Goal: Task Accomplishment & Management: Manage account settings

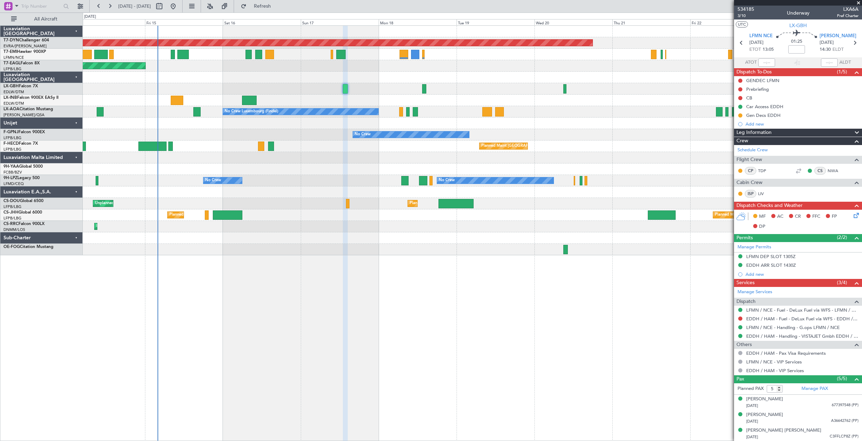
scroll to position [32, 0]
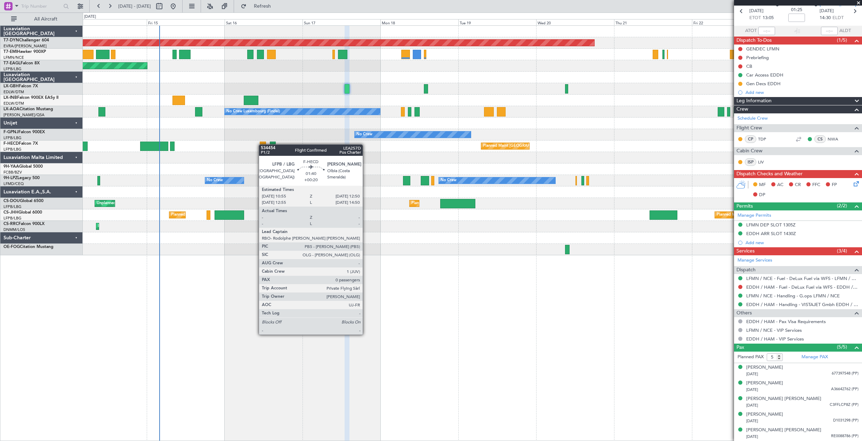
click at [264, 145] on div "Planned Maint [GEOGRAPHIC_DATA]-[GEOGRAPHIC_DATA] Planned Maint [US_STATE] ([GE…" at bounding box center [472, 141] width 779 height 230
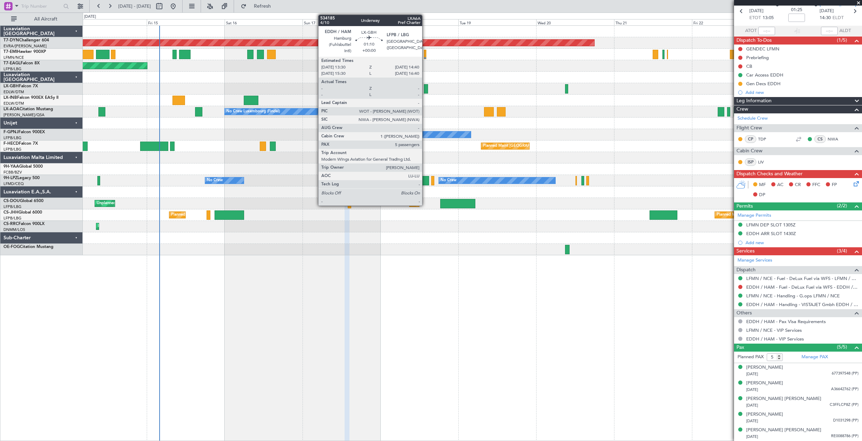
click at [425, 89] on div at bounding box center [426, 88] width 4 height 9
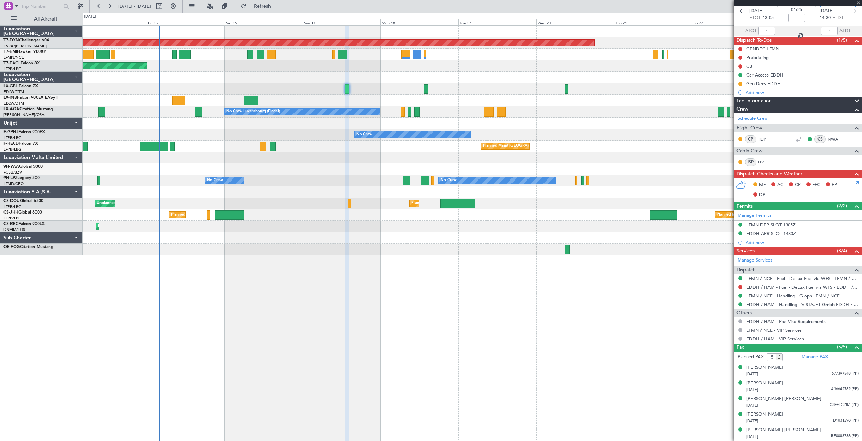
scroll to position [0, 0]
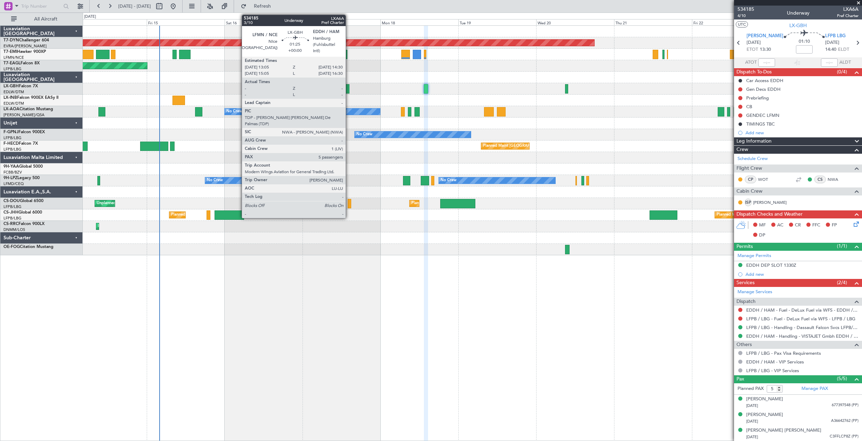
click at [349, 89] on div at bounding box center [347, 88] width 5 height 9
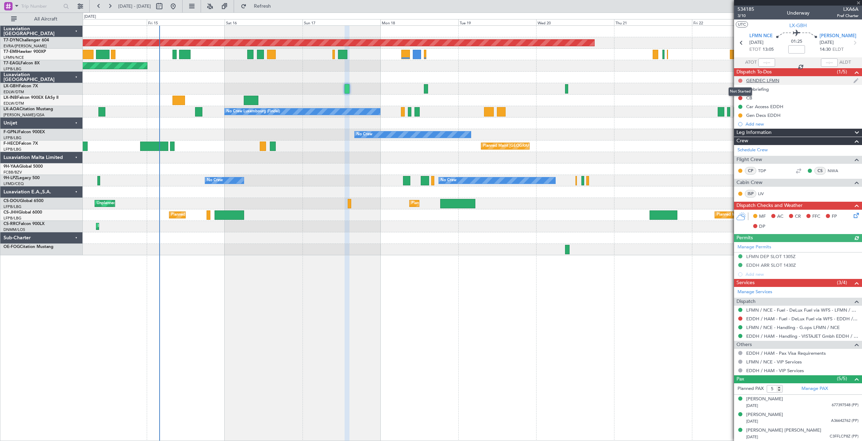
click at [741, 79] on button at bounding box center [740, 81] width 4 height 4
click at [732, 113] on span "Completed" at bounding box center [743, 111] width 23 height 7
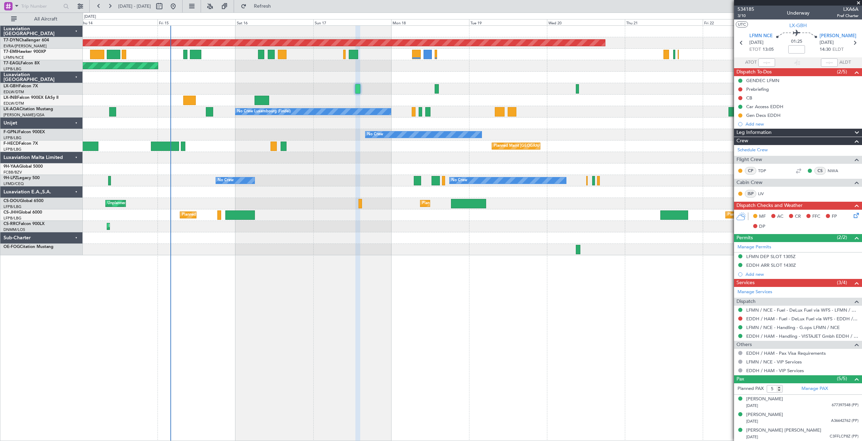
click at [302, 220] on div "Planned Maint [GEOGRAPHIC_DATA]-[GEOGRAPHIC_DATA] Planned Maint [US_STATE] ([GE…" at bounding box center [472, 141] width 779 height 230
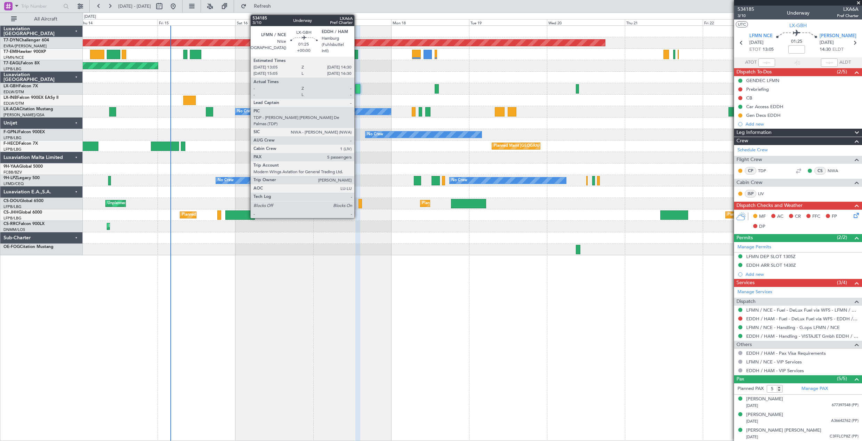
click at [358, 90] on div at bounding box center [357, 88] width 5 height 9
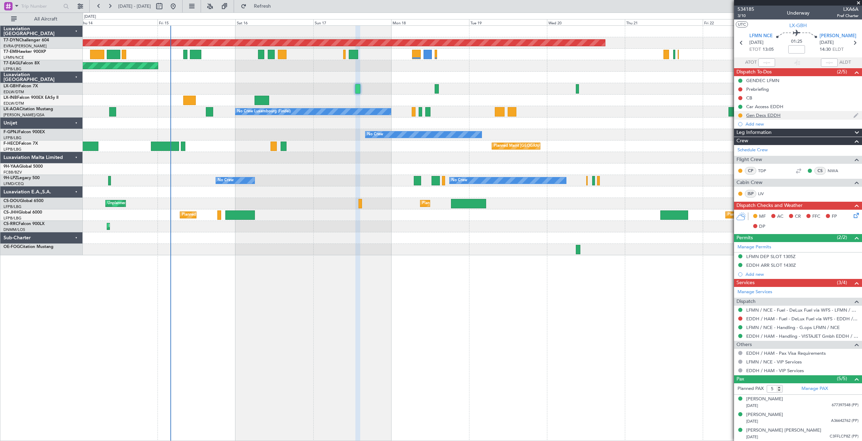
click at [806, 115] on div "Gen Decs EDDH" at bounding box center [798, 115] width 128 height 9
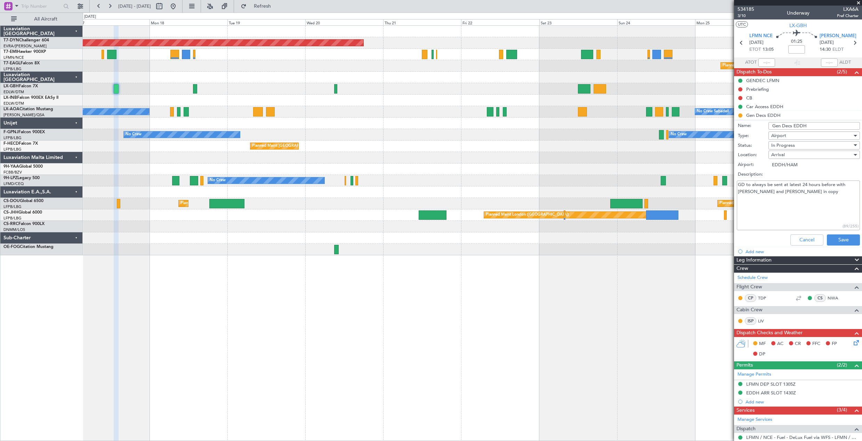
click at [390, 105] on div "Planned Maint [GEOGRAPHIC_DATA]-[GEOGRAPHIC_DATA] Planned Maint Geneva ([GEOGRA…" at bounding box center [472, 141] width 779 height 230
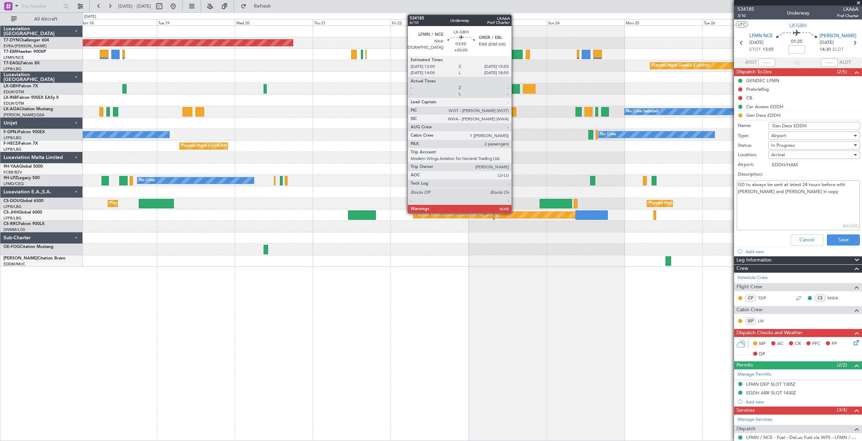
click at [515, 88] on div at bounding box center [513, 88] width 13 height 9
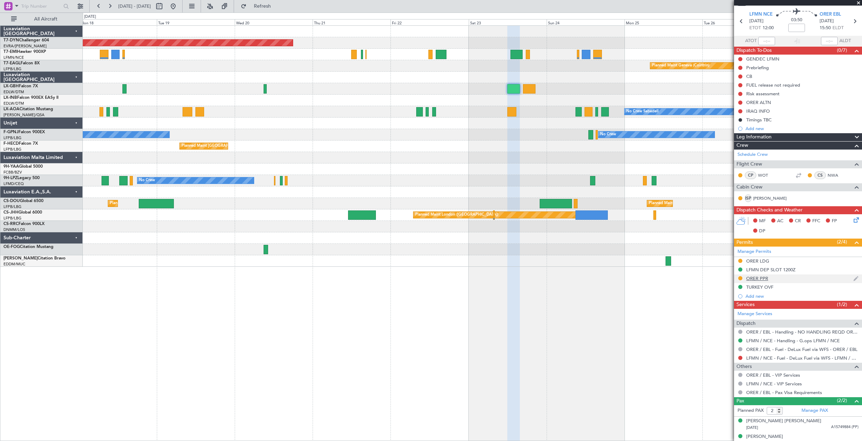
scroll to position [28, 0]
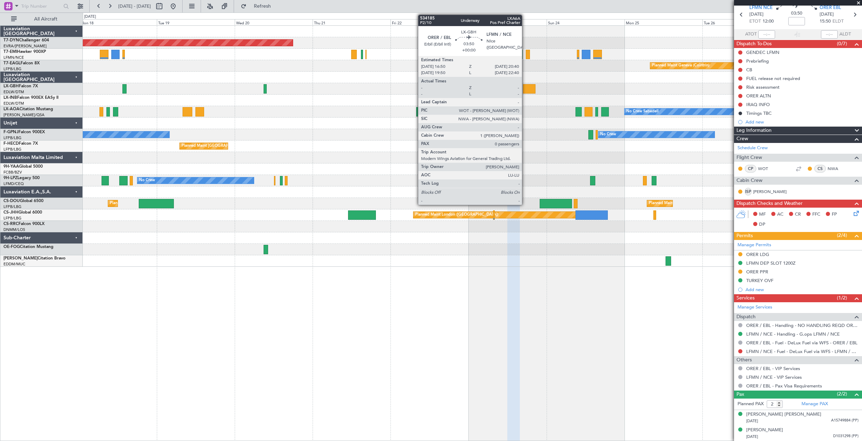
click at [525, 91] on div at bounding box center [529, 88] width 13 height 9
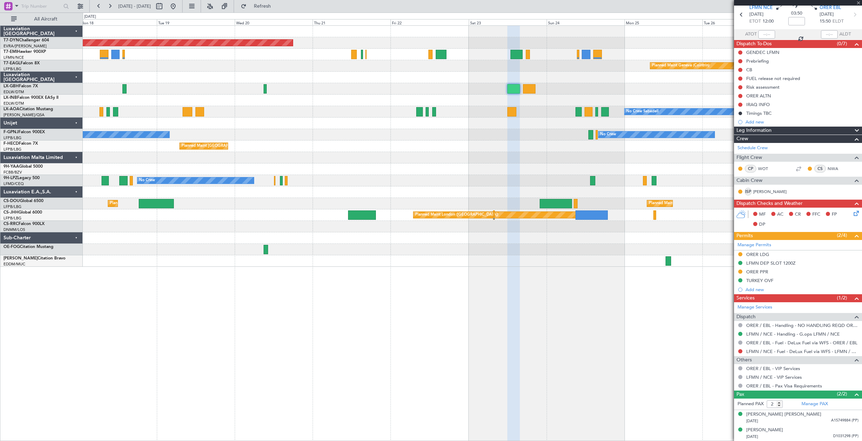
type input "0"
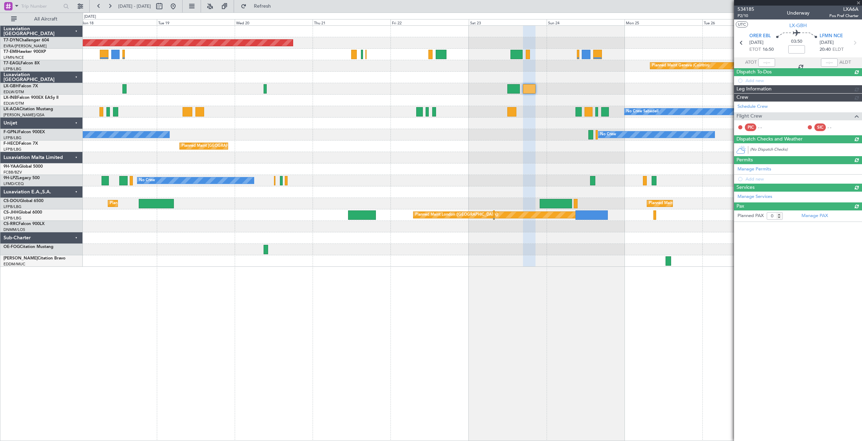
scroll to position [0, 0]
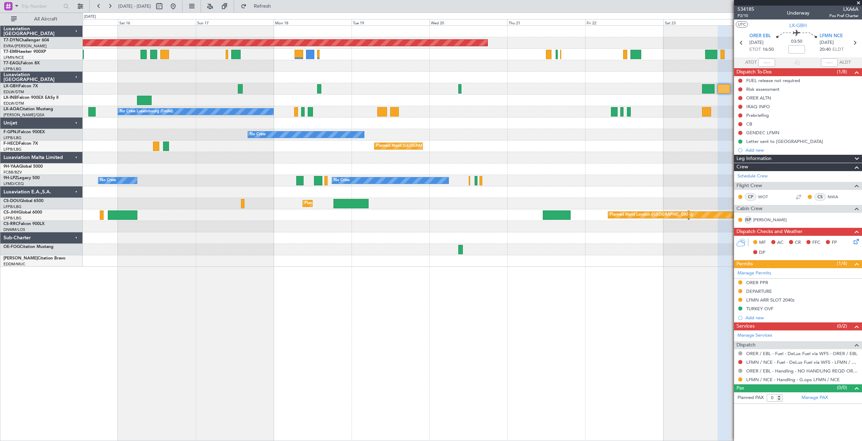
click at [638, 137] on div "Planned Maint [GEOGRAPHIC_DATA]-[GEOGRAPHIC_DATA] Planned Maint Geneva ([GEOGRA…" at bounding box center [472, 146] width 779 height 241
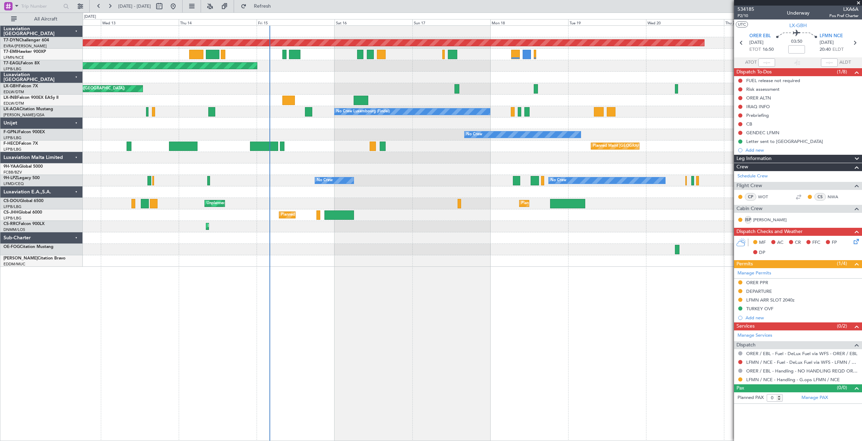
click at [548, 141] on div "Planned Maint [GEOGRAPHIC_DATA]-[GEOGRAPHIC_DATA] Planned Maint [US_STATE] ([GE…" at bounding box center [472, 146] width 779 height 241
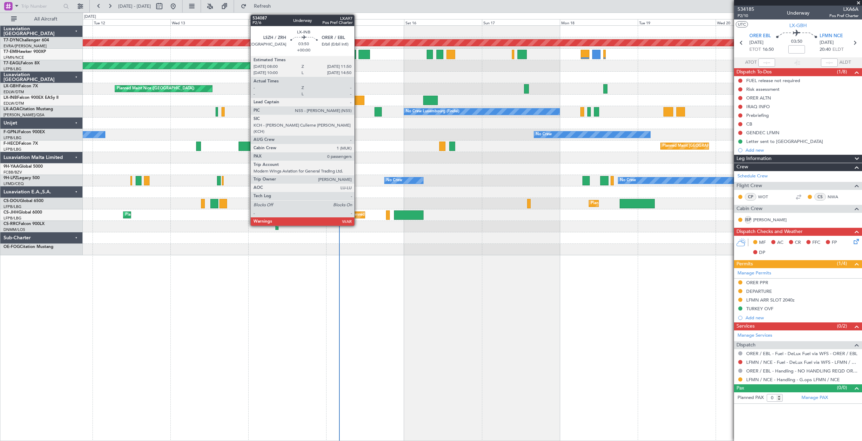
click at [358, 103] on div at bounding box center [358, 100] width 13 height 9
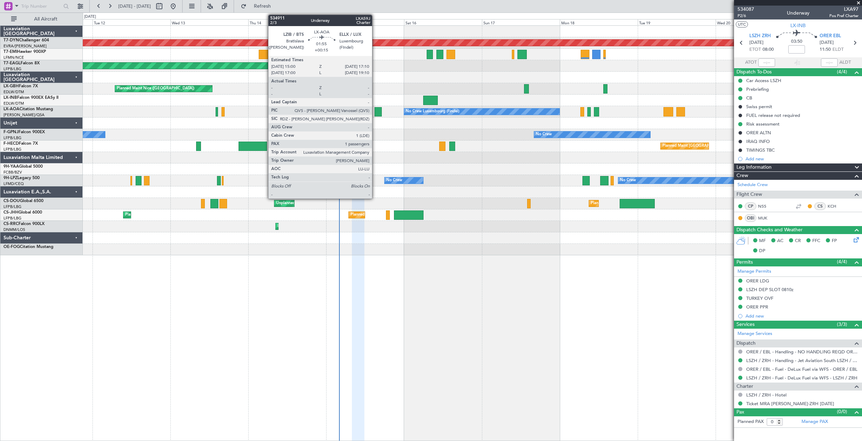
click at [375, 111] on div at bounding box center [378, 111] width 7 height 9
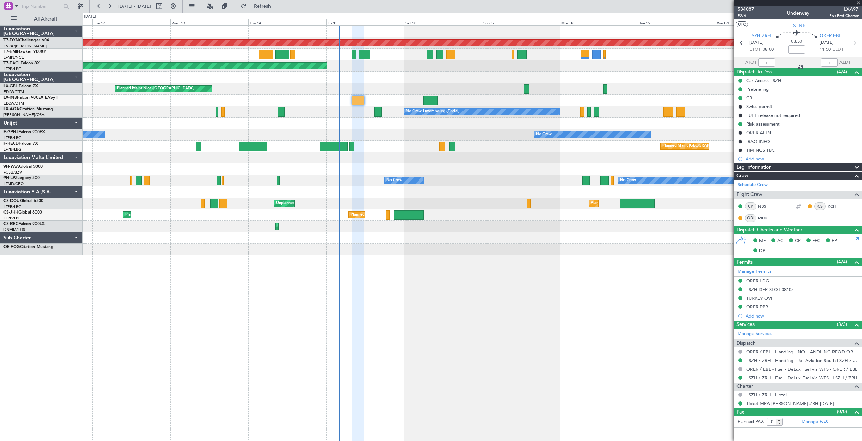
type input "+00:15"
type input "1"
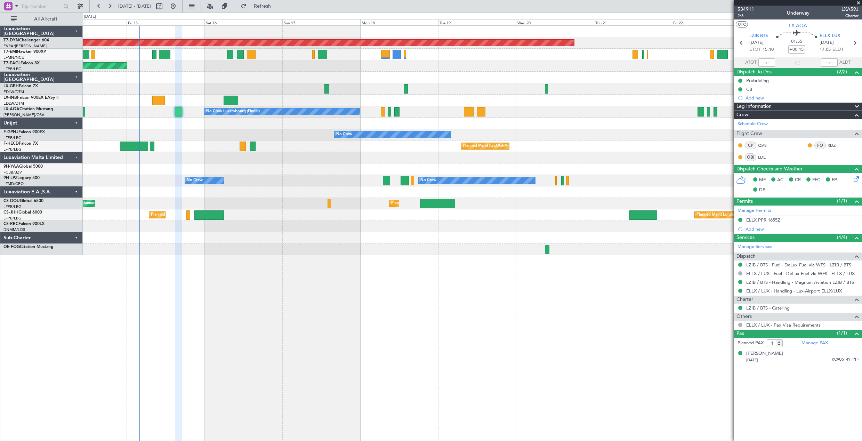
click at [305, 179] on div "No Crew No Crew No Crew" at bounding box center [472, 180] width 779 height 11
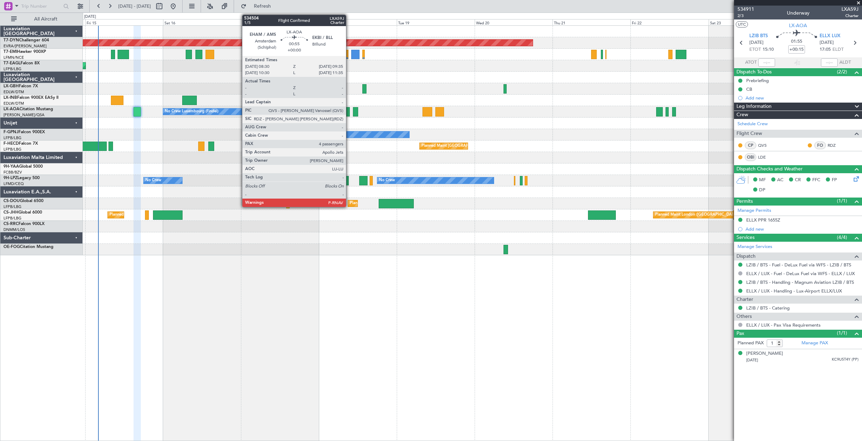
click at [349, 112] on div at bounding box center [348, 111] width 4 height 9
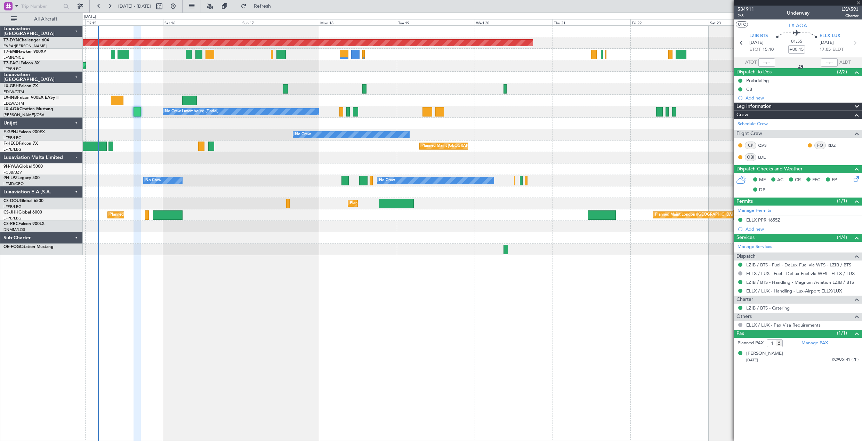
type input "4"
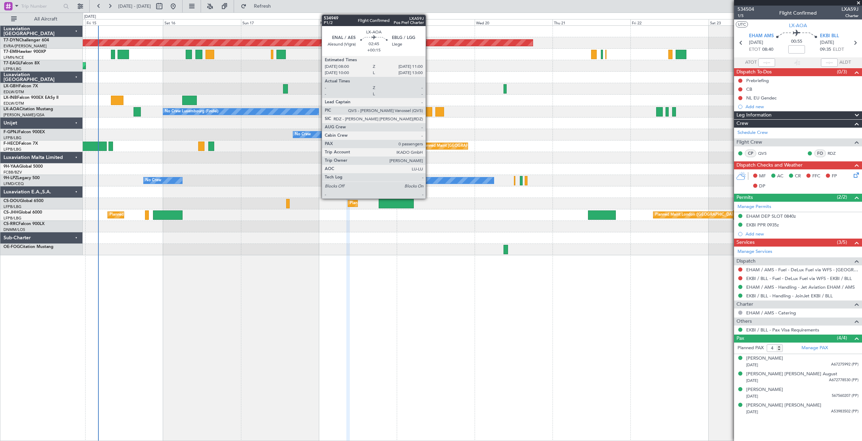
click at [429, 111] on div at bounding box center [428, 111] width 10 height 9
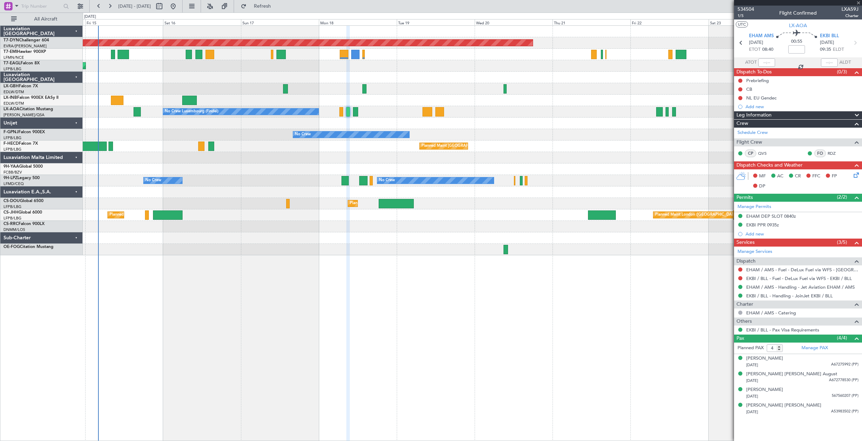
click at [430, 114] on div at bounding box center [428, 111] width 10 height 9
type input "+00:15"
type input "0"
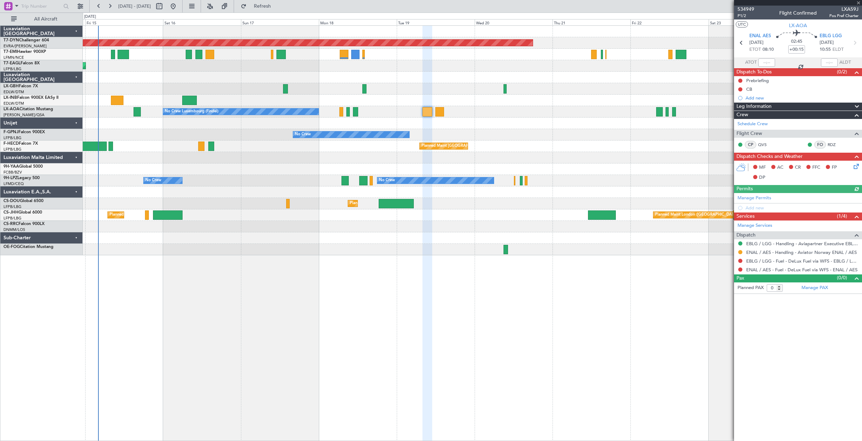
click at [445, 115] on div "No Crew Luxembourg (Findel) No Crew Sabadell" at bounding box center [472, 111] width 779 height 11
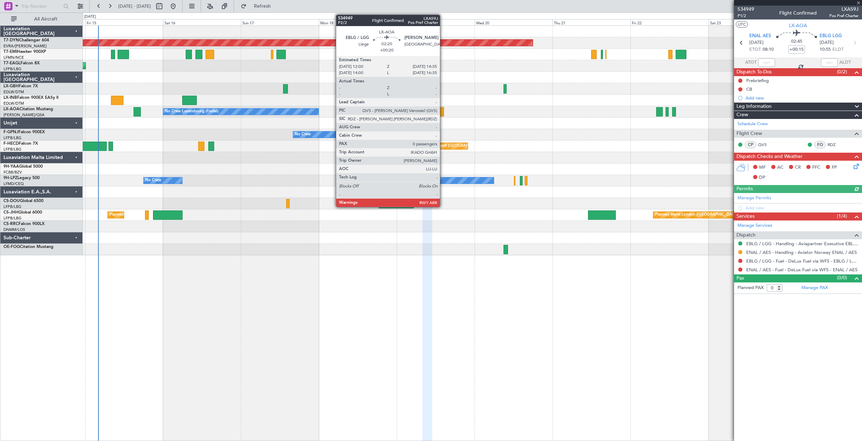
click at [443, 115] on div at bounding box center [439, 111] width 9 height 9
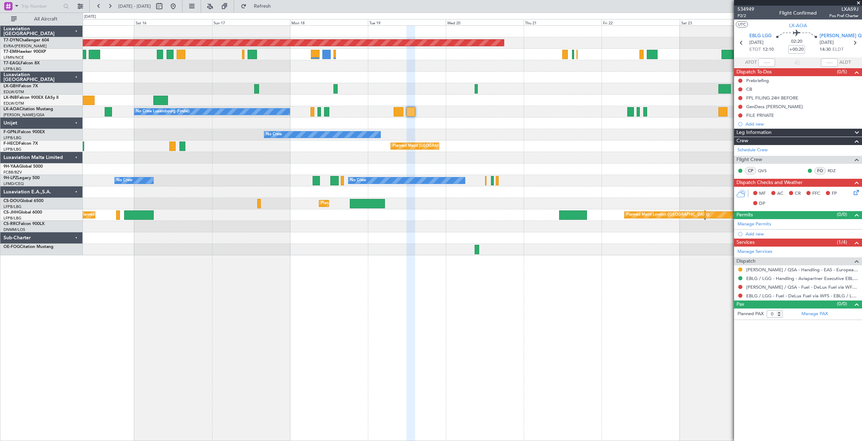
click at [549, 121] on div at bounding box center [472, 123] width 779 height 11
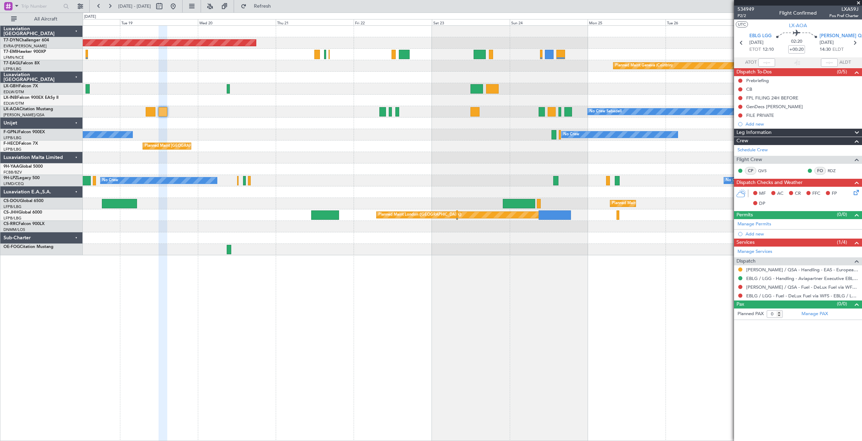
click at [356, 173] on div "Planned Maint [GEOGRAPHIC_DATA]-[GEOGRAPHIC_DATA] Planned Maint Geneva ([GEOGRA…" at bounding box center [472, 141] width 779 height 230
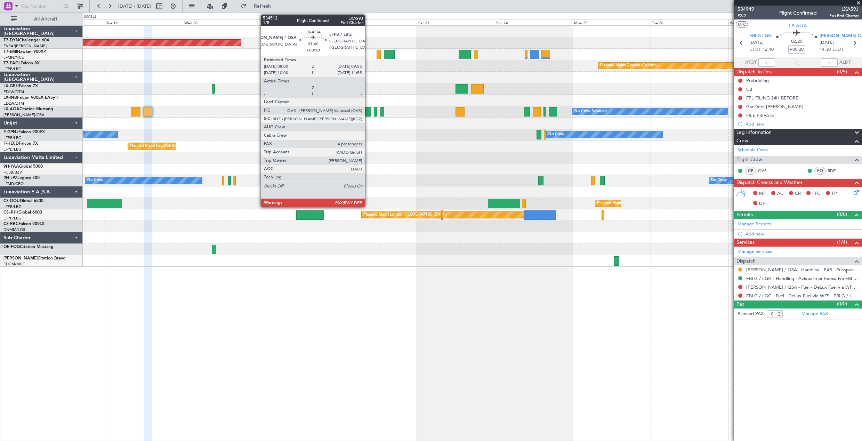
click at [368, 114] on div at bounding box center [368, 111] width 6 height 9
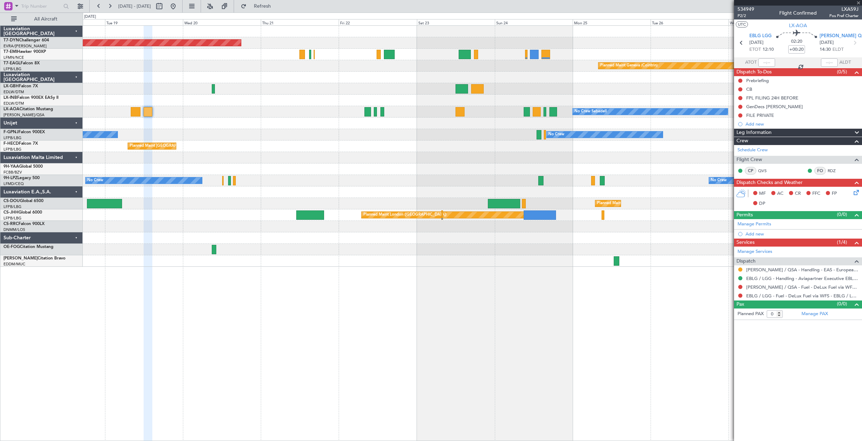
type input "+00:10"
type input "4"
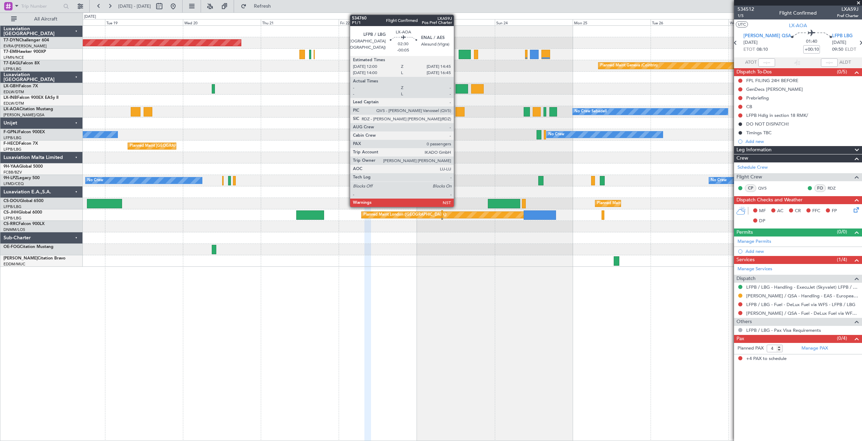
click at [457, 114] on div at bounding box center [460, 111] width 9 height 9
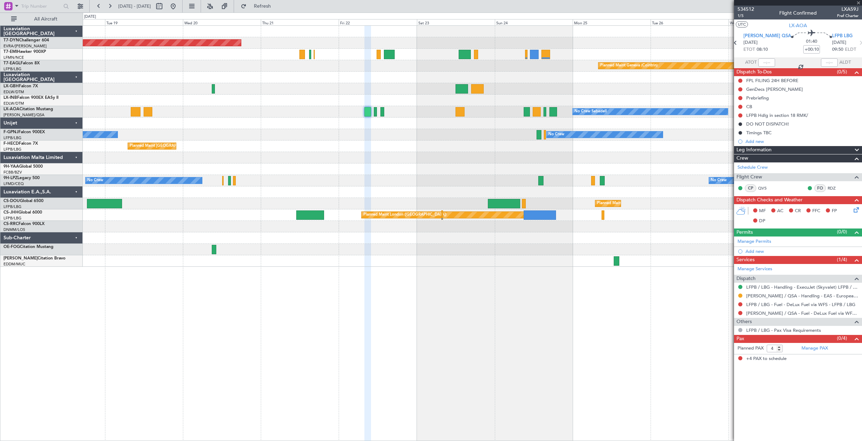
type input "-00:05"
type input "0"
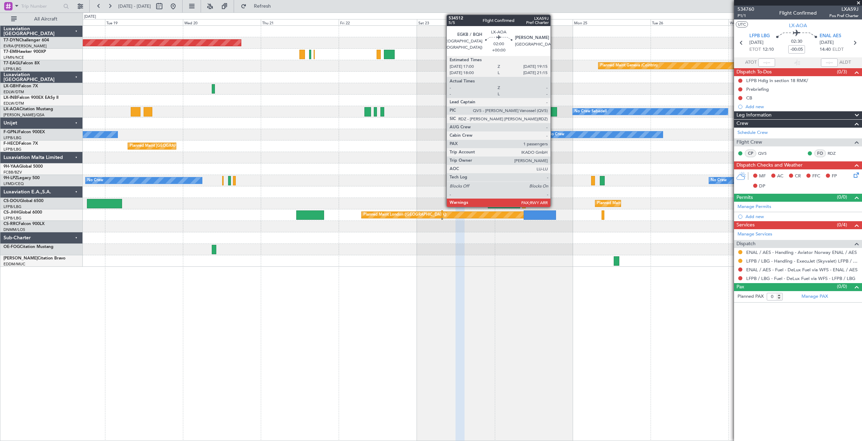
click at [554, 112] on div at bounding box center [554, 111] width 8 height 9
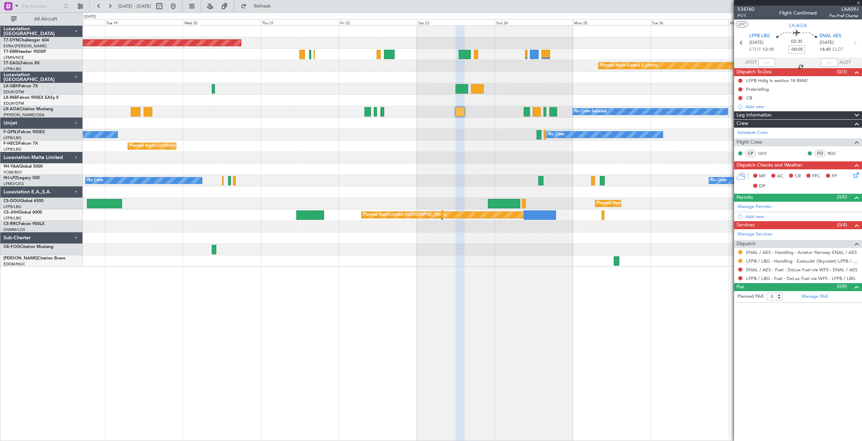
type input "1"
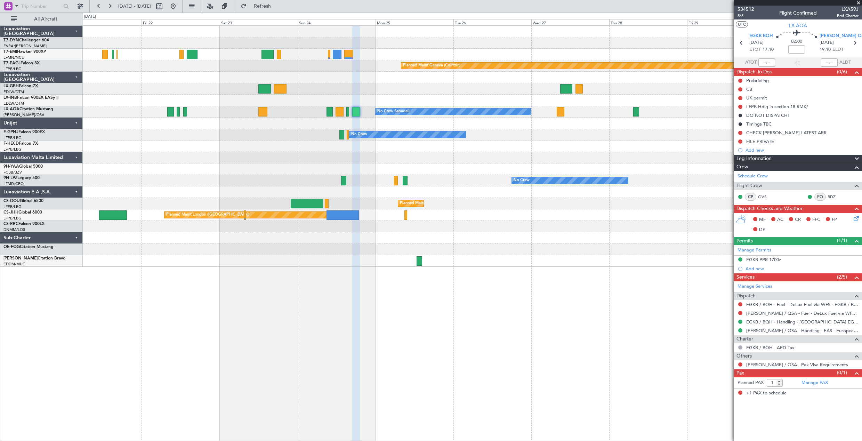
click at [414, 139] on div "No Crew No Crew Planned Maint [GEOGRAPHIC_DATA] ([GEOGRAPHIC_DATA]) No Crew" at bounding box center [472, 134] width 779 height 11
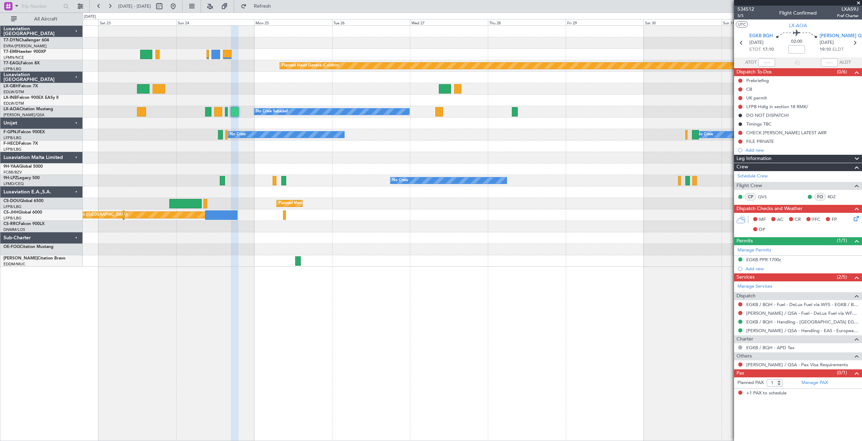
click at [480, 142] on div "Planned Maint [GEOGRAPHIC_DATA]-[GEOGRAPHIC_DATA] Planned Maint Geneva ([GEOGRA…" at bounding box center [472, 146] width 779 height 241
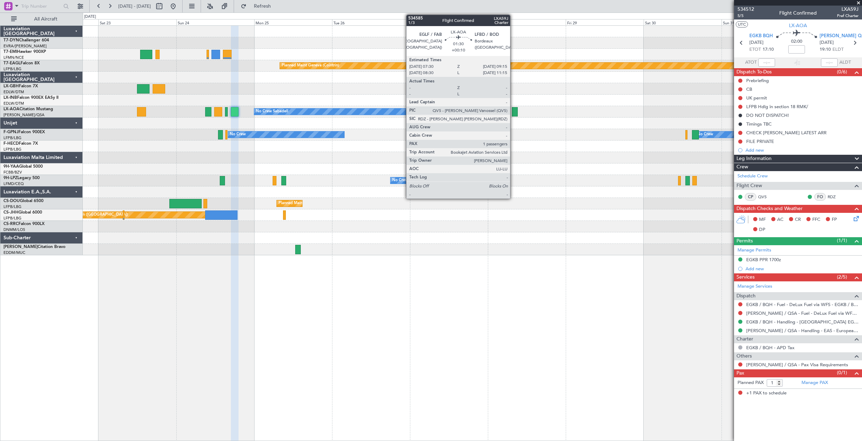
click at [513, 114] on div at bounding box center [515, 111] width 6 height 9
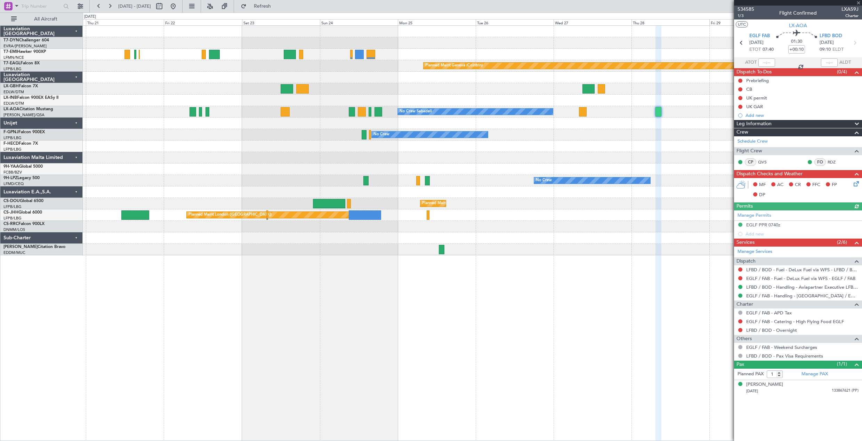
click at [513, 170] on div at bounding box center [472, 168] width 779 height 11
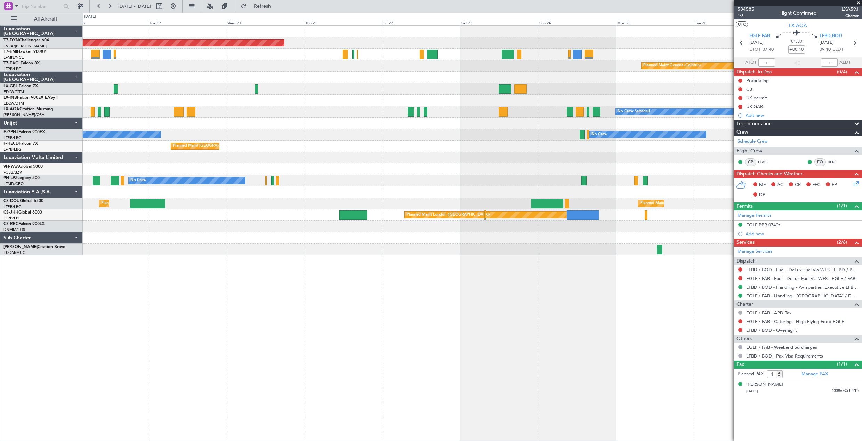
click at [547, 158] on div at bounding box center [472, 157] width 779 height 11
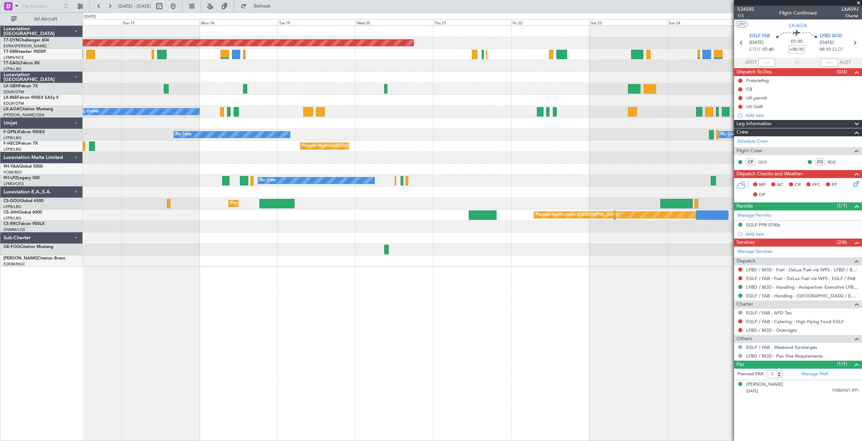
click at [273, 113] on div "No Crew Sabadell No Crew Luxembourg (Findel)" at bounding box center [472, 111] width 779 height 11
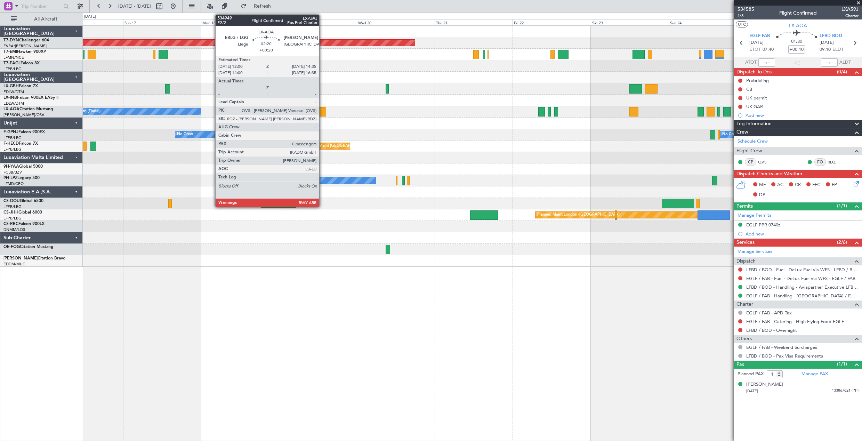
click at [322, 111] on div at bounding box center [322, 111] width 9 height 9
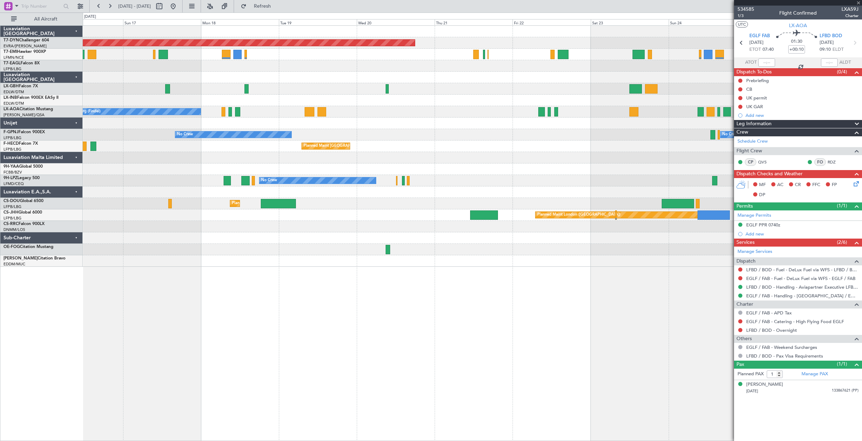
type input "+00:20"
type input "0"
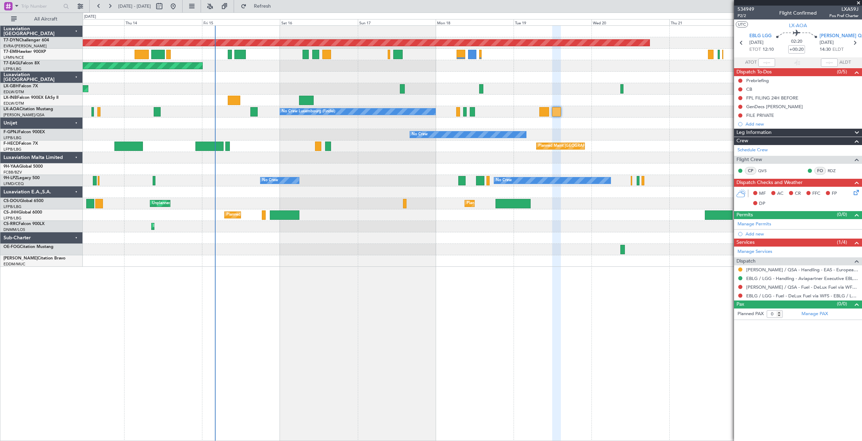
click at [575, 143] on div "Planned Maint [GEOGRAPHIC_DATA] ([GEOGRAPHIC_DATA])" at bounding box center [593, 146] width 110 height 10
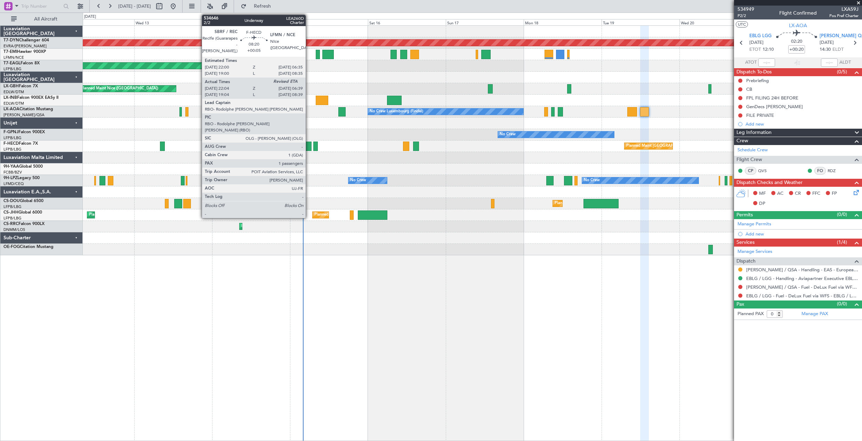
click at [309, 144] on div at bounding box center [297, 146] width 28 height 9
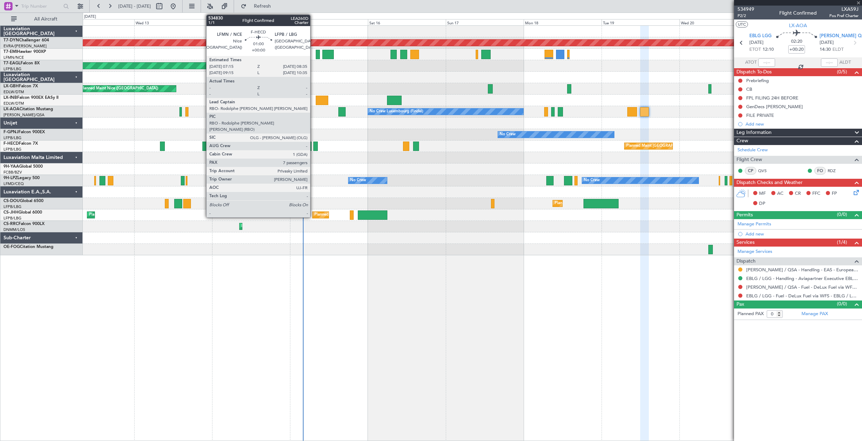
type input "+00:05"
type input "22:14"
type input "1"
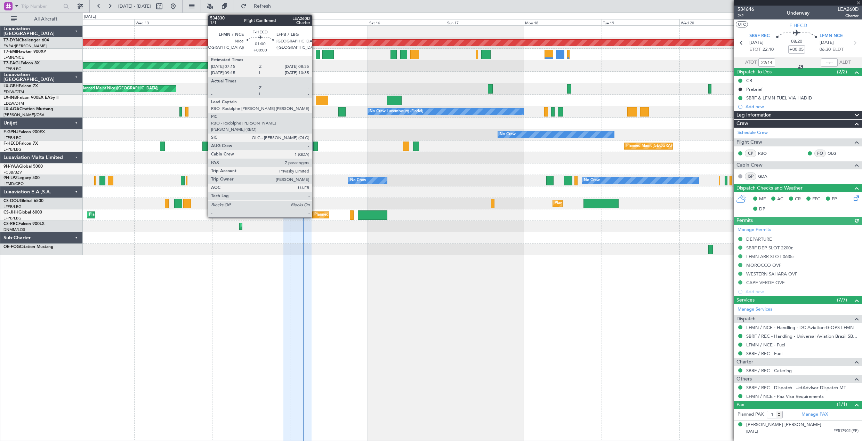
click at [315, 145] on div at bounding box center [315, 146] width 5 height 9
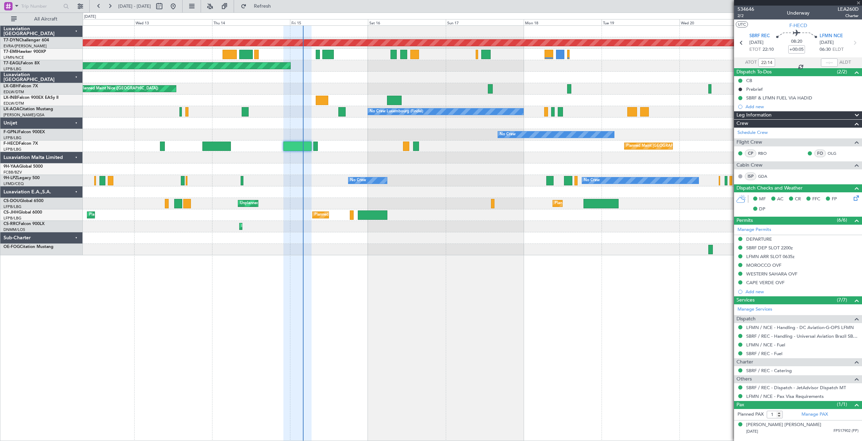
type input "7"
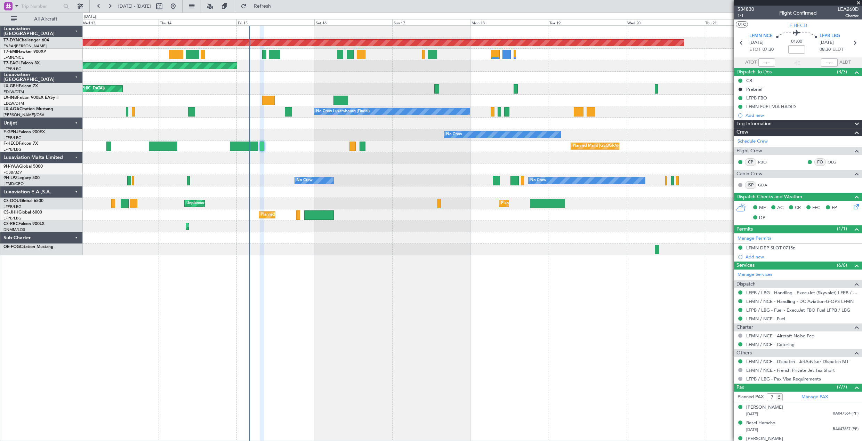
click at [410, 191] on div at bounding box center [472, 191] width 779 height 11
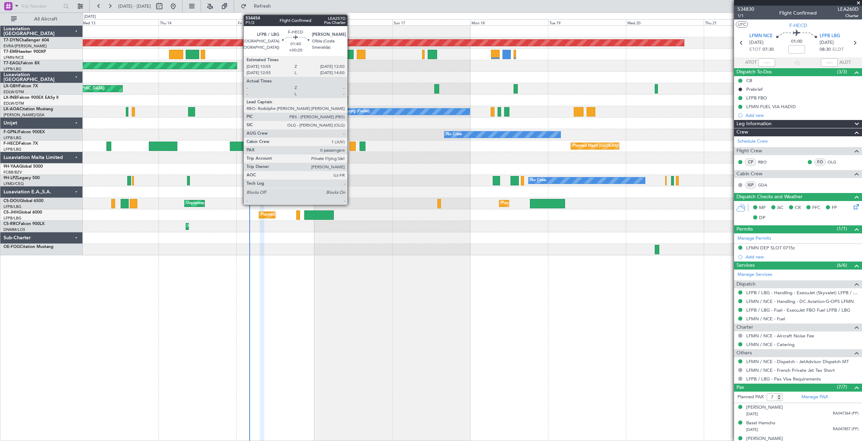
click at [351, 147] on div at bounding box center [353, 146] width 6 height 9
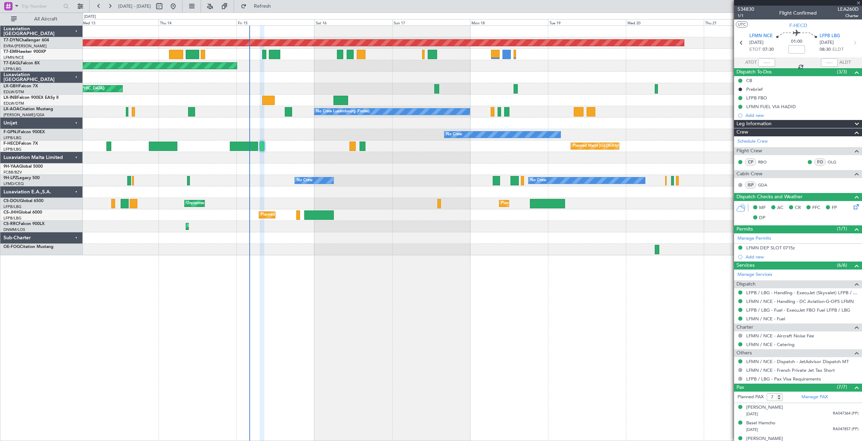
type input "+00:20"
type input "0"
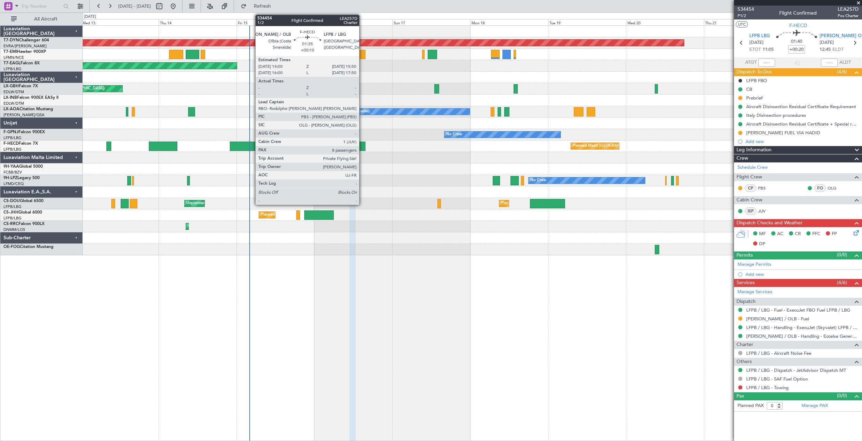
click at [362, 149] on div at bounding box center [363, 146] width 6 height 9
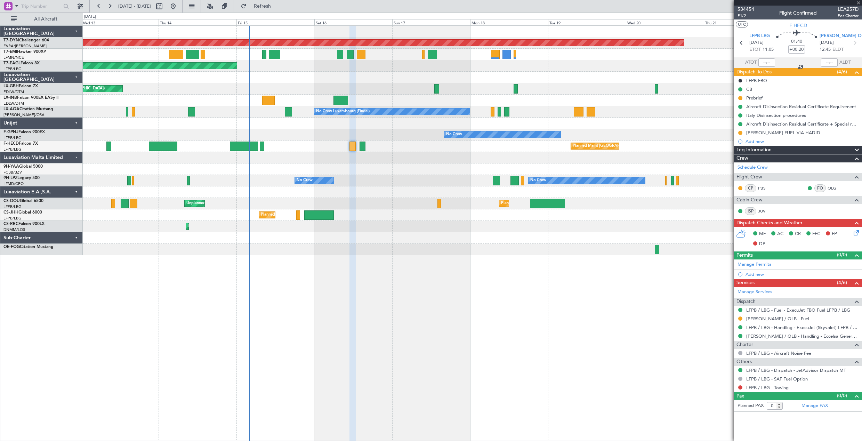
type input "+00:10"
type input "8"
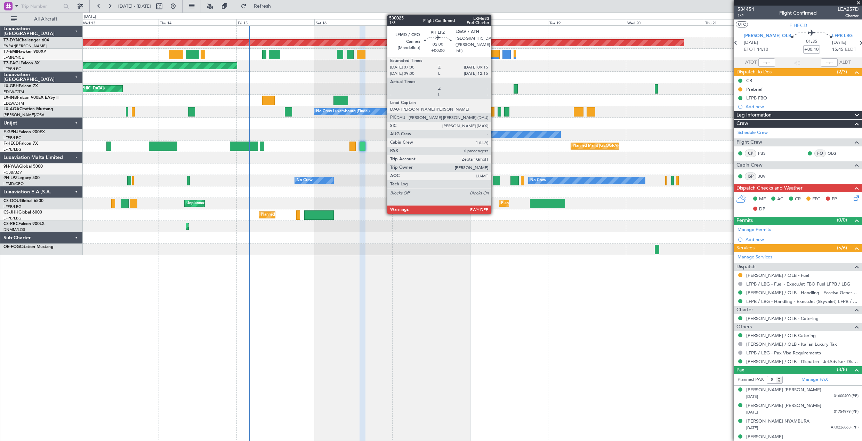
click at [494, 180] on div at bounding box center [497, 180] width 8 height 9
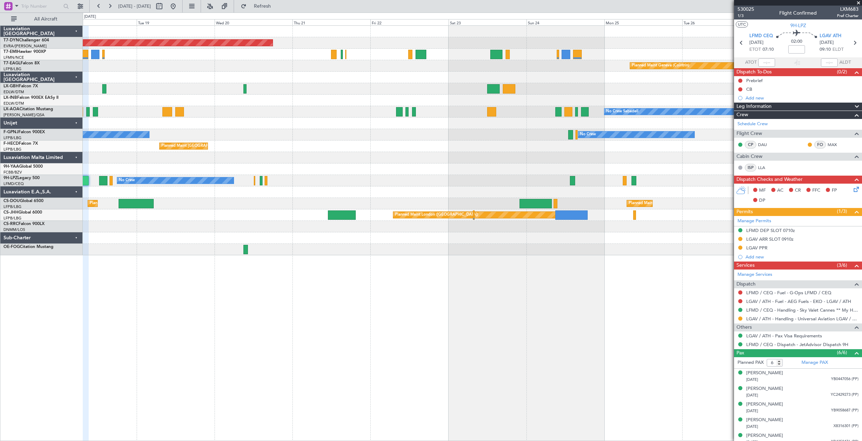
click at [489, 189] on div "Planned Maint [GEOGRAPHIC_DATA]-[GEOGRAPHIC_DATA] Planned Maint Geneva ([GEOGRA…" at bounding box center [472, 141] width 779 height 230
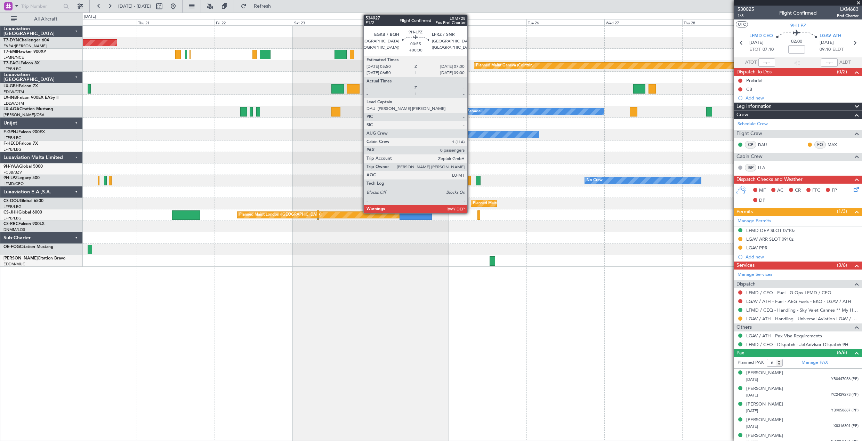
click at [471, 178] on div at bounding box center [469, 180] width 4 height 9
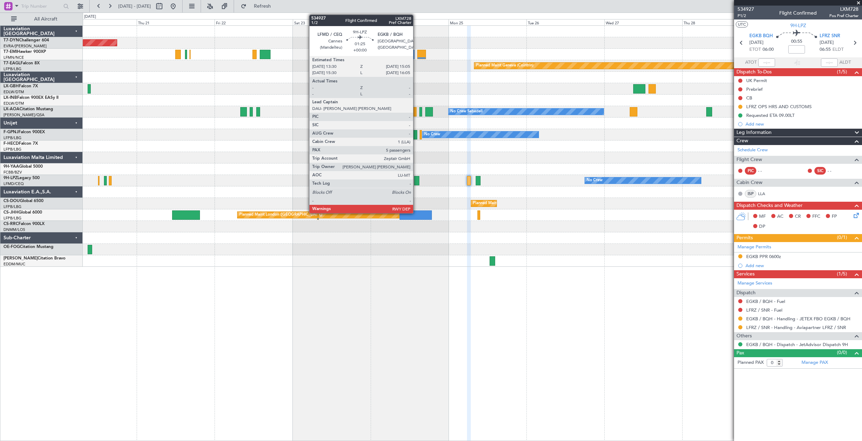
click at [416, 179] on div at bounding box center [416, 180] width 5 height 9
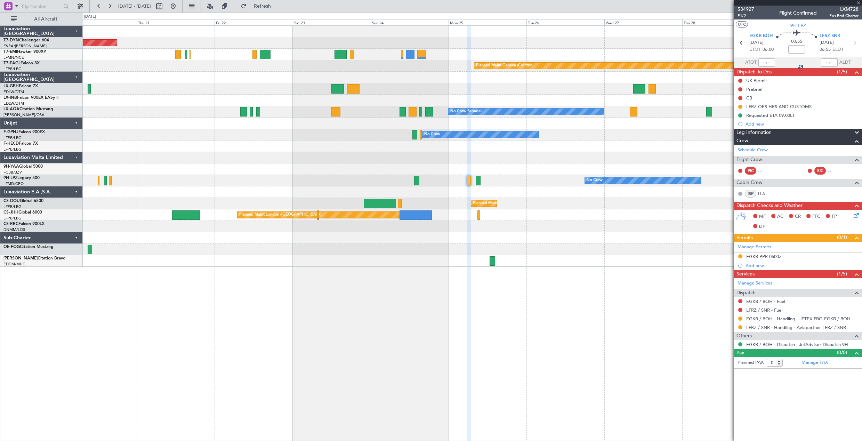
type input "5"
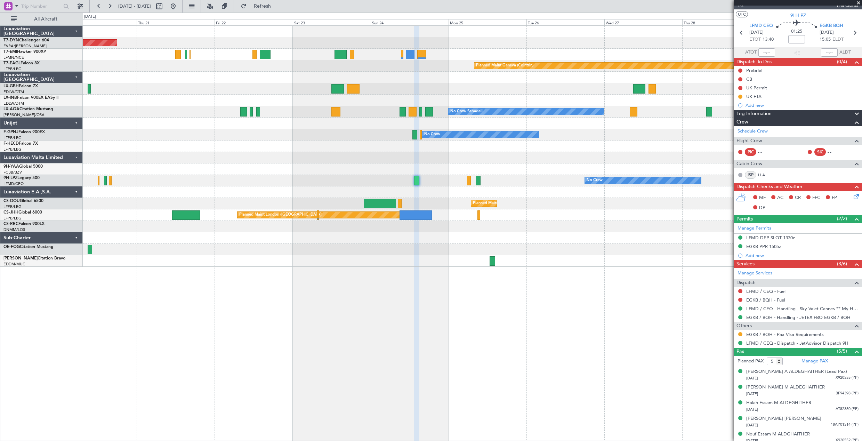
scroll to position [14, 0]
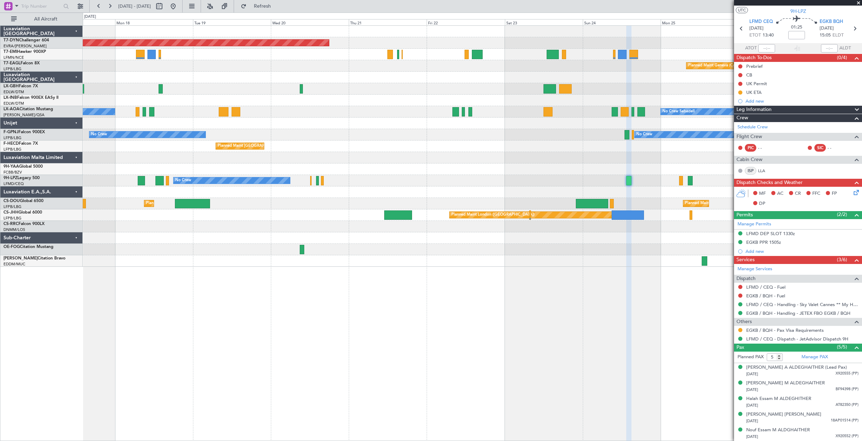
click at [367, 202] on div "Planned Maint [GEOGRAPHIC_DATA] ([GEOGRAPHIC_DATA]) Planned Maint [GEOGRAPHIC_D…" at bounding box center [472, 203] width 779 height 11
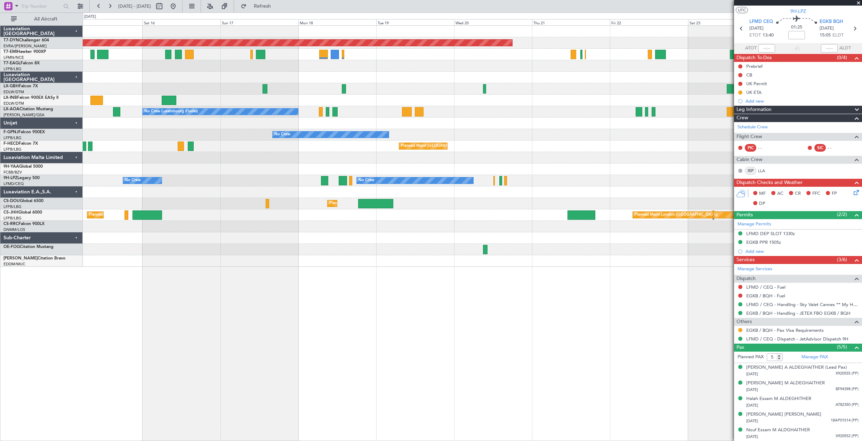
click at [427, 208] on div "Planned Maint [GEOGRAPHIC_DATA] ([GEOGRAPHIC_DATA]) Unplanned Maint [GEOGRAPHIC…" at bounding box center [472, 203] width 779 height 11
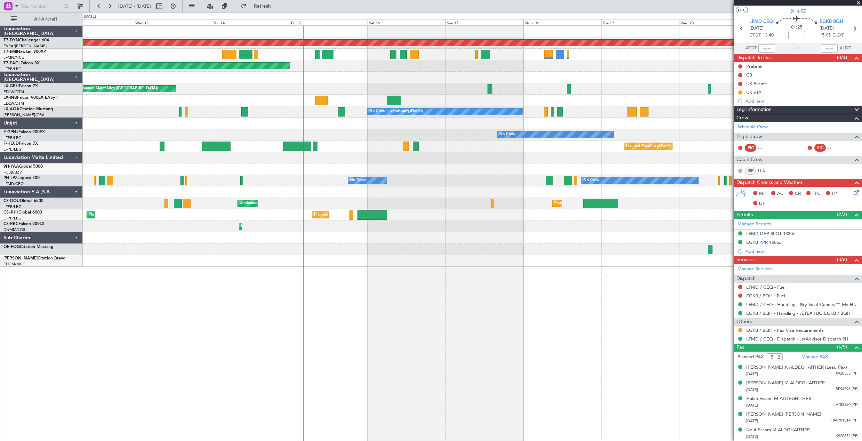
click at [471, 226] on div "Planned Maint Lagos ([PERSON_NAME])" at bounding box center [472, 226] width 779 height 11
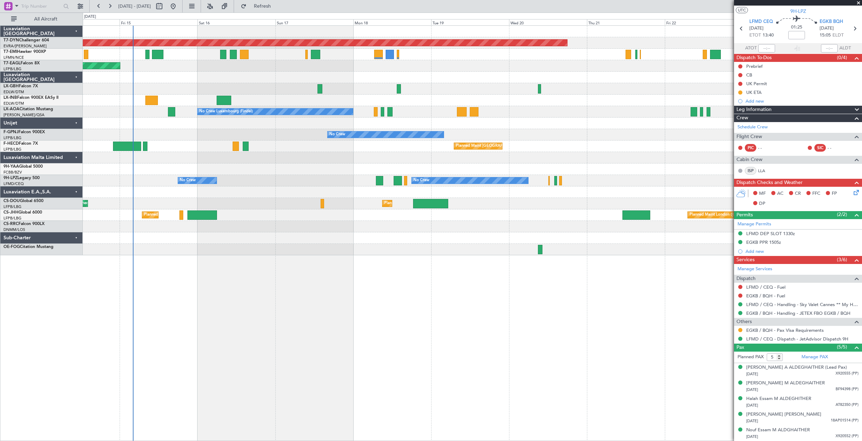
click at [406, 242] on div at bounding box center [472, 237] width 779 height 11
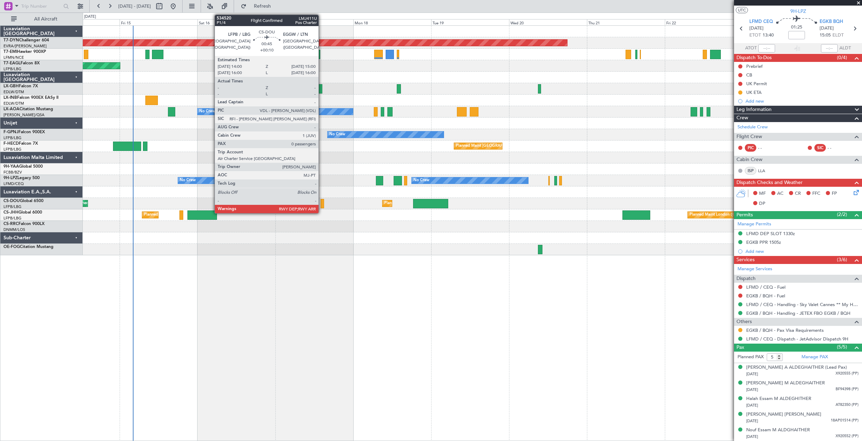
click at [322, 203] on div at bounding box center [322, 203] width 3 height 9
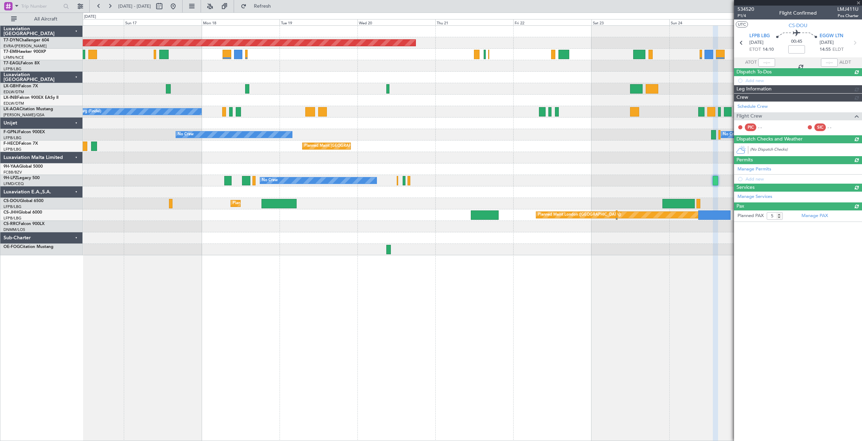
type input "+00:10"
type input "0"
click at [399, 240] on div at bounding box center [472, 237] width 779 height 11
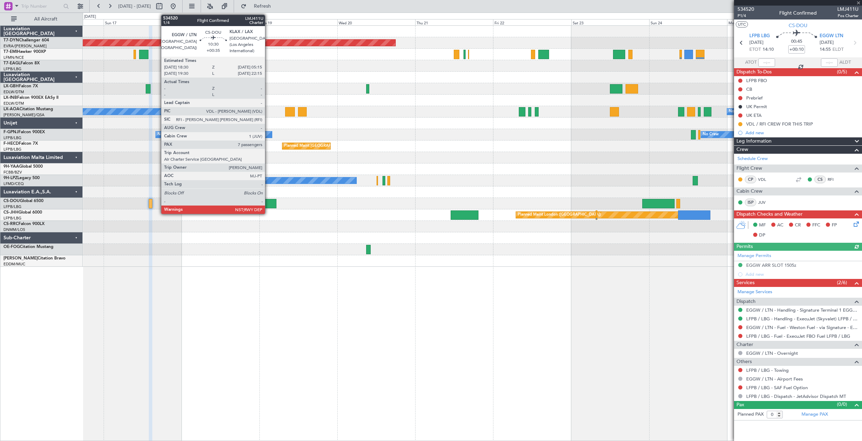
click at [268, 203] on div at bounding box center [258, 203] width 35 height 9
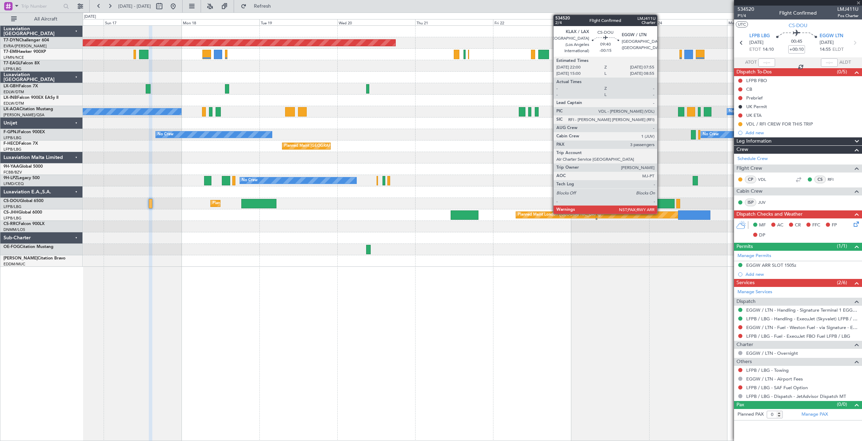
type input "+00:35"
type input "7"
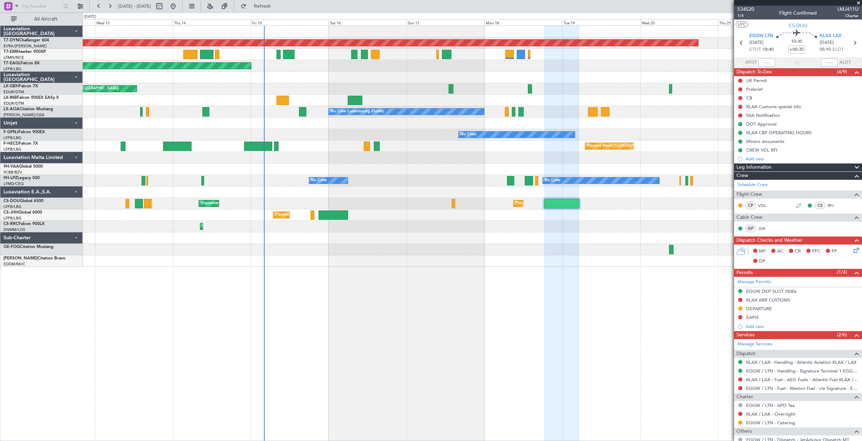
click at [434, 289] on div "Planned Maint [GEOGRAPHIC_DATA]-[GEOGRAPHIC_DATA] Planned Maint [US_STATE] ([GE…" at bounding box center [472, 233] width 779 height 416
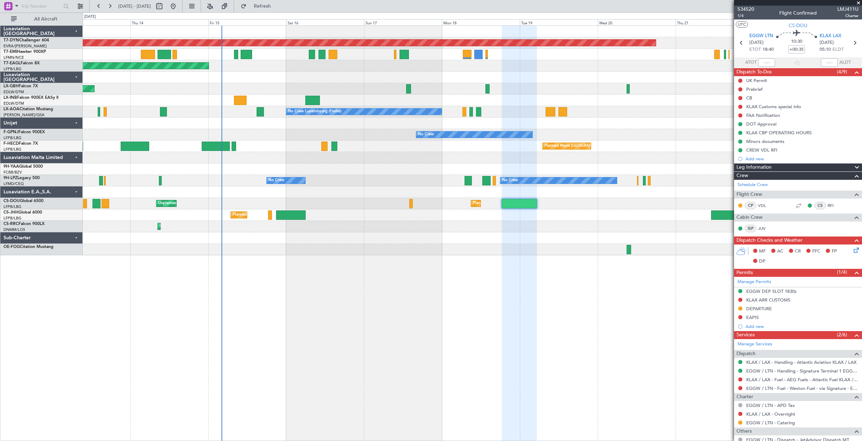
click at [339, 280] on div "Planned Maint [GEOGRAPHIC_DATA]-[GEOGRAPHIC_DATA] Planned Maint [US_STATE] ([GE…" at bounding box center [472, 233] width 779 height 416
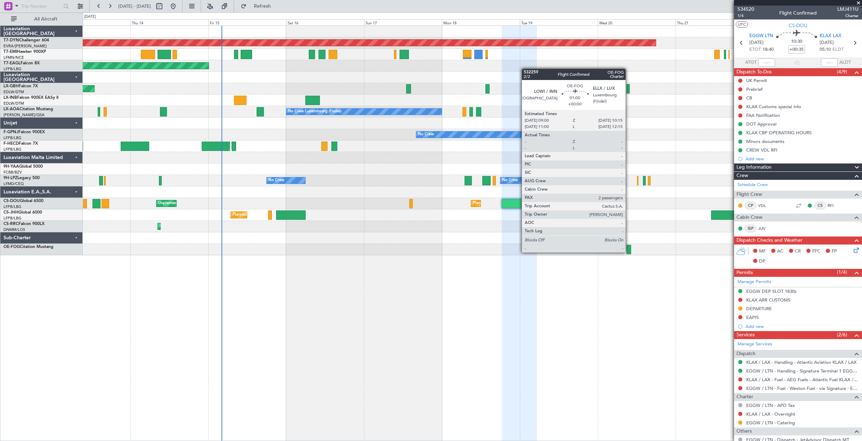
click at [629, 252] on div at bounding box center [629, 249] width 4 height 9
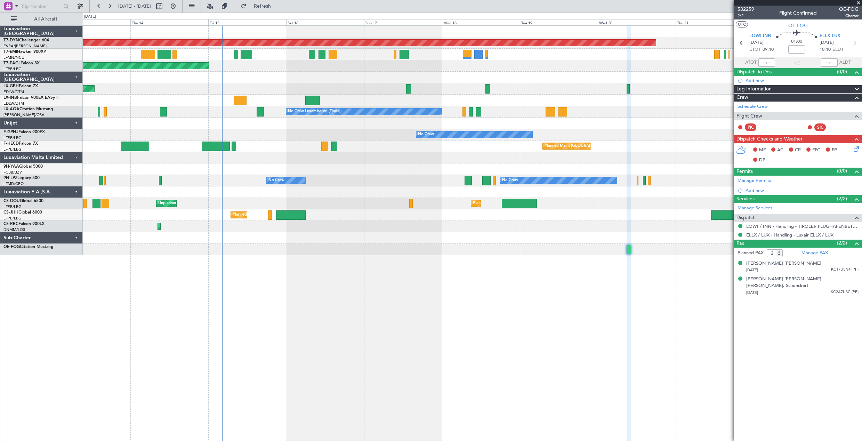
click at [255, 167] on div at bounding box center [472, 168] width 779 height 11
click at [237, 148] on div "Planned Maint [GEOGRAPHIC_DATA] ([GEOGRAPHIC_DATA])" at bounding box center [472, 146] width 779 height 11
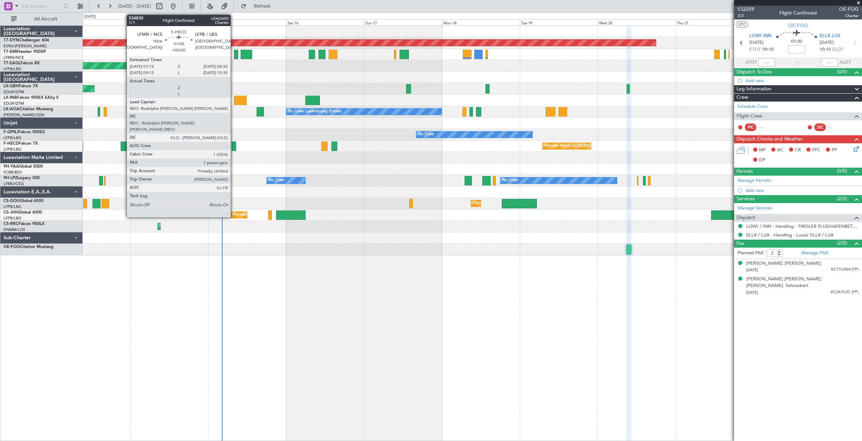
click at [234, 147] on div at bounding box center [234, 146] width 5 height 9
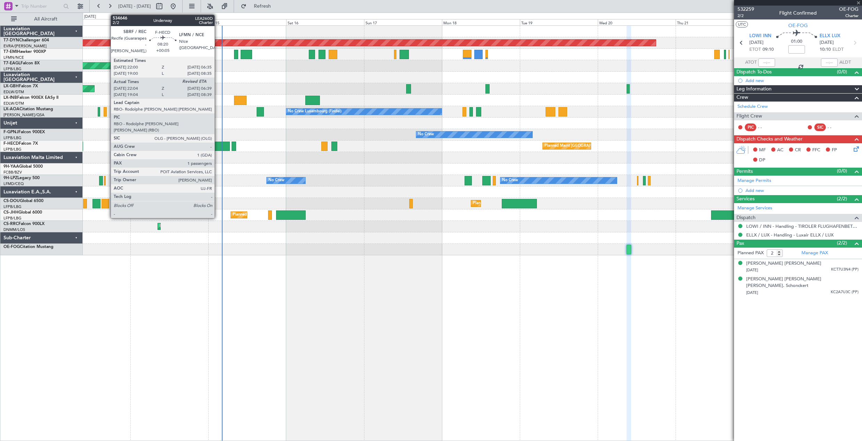
type input "7"
